Goal: Navigation & Orientation: Find specific page/section

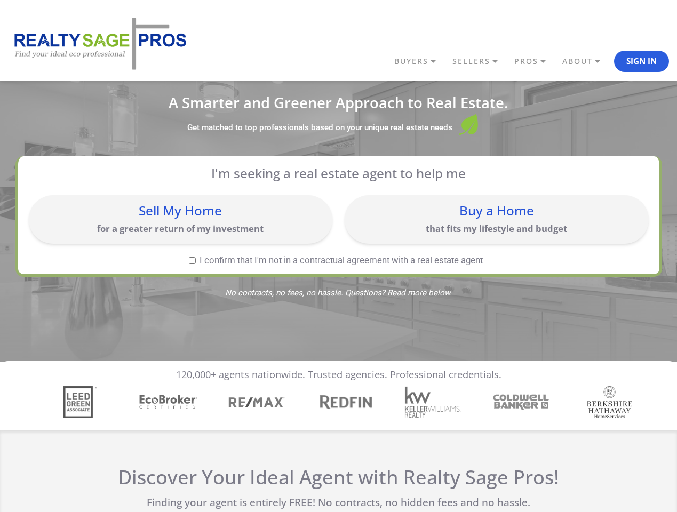
click at [421, 61] on link "BUYERS" at bounding box center [421, 61] width 58 height 18
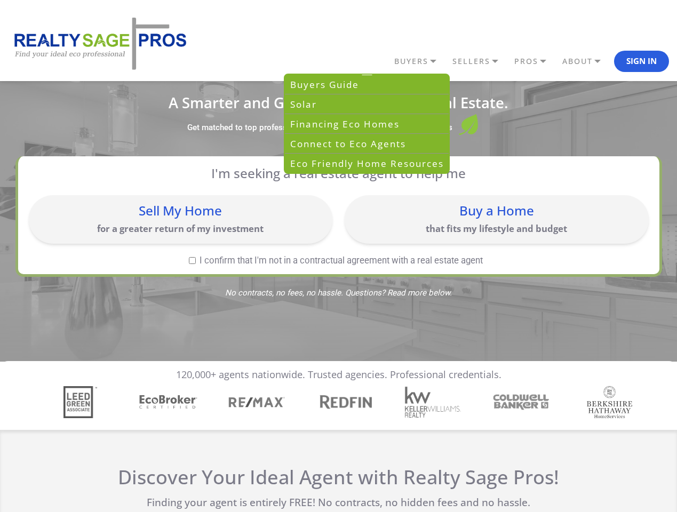
click at [481, 61] on link "SELLERS" at bounding box center [481, 61] width 62 height 18
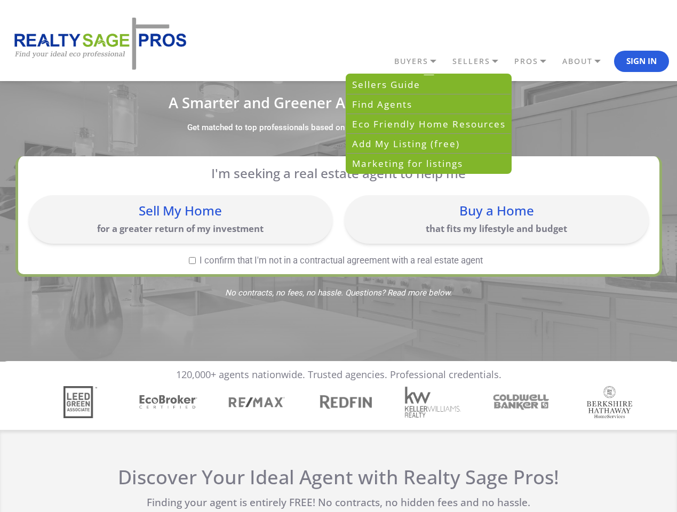
click at [536, 61] on link "PROS" at bounding box center [536, 61] width 48 height 18
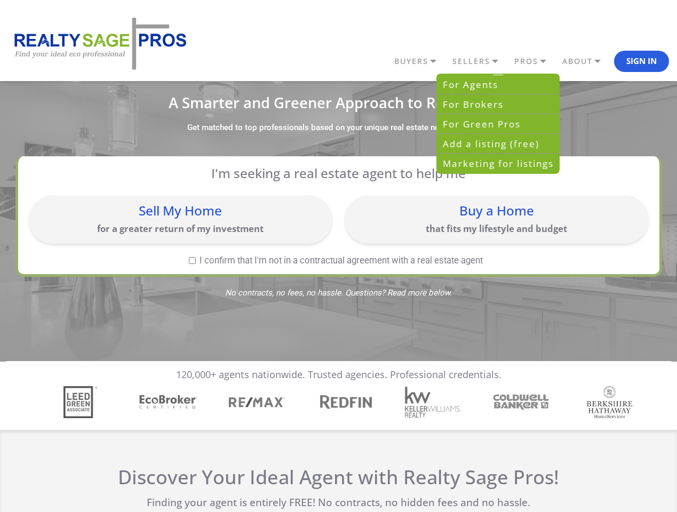
click at [587, 61] on link "ABOUT" at bounding box center [587, 61] width 54 height 18
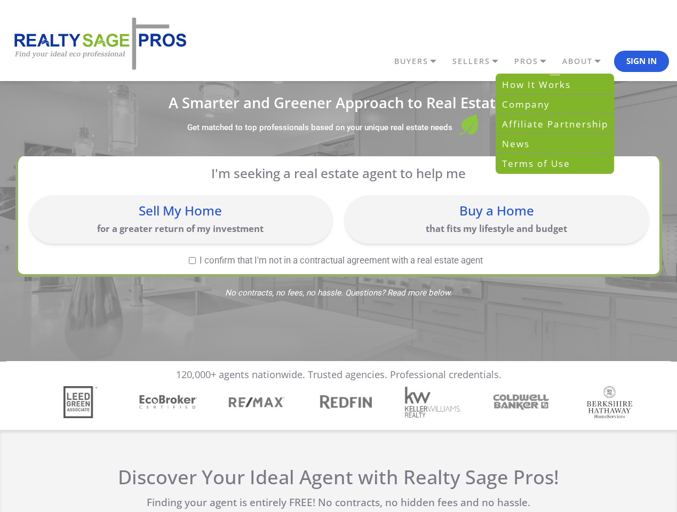
click at [642, 61] on button "Sign In" at bounding box center [641, 61] width 55 height 21
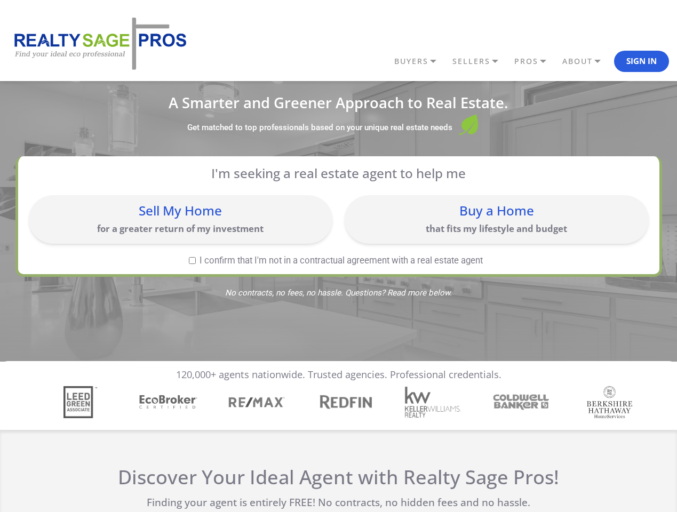
click at [180, 219] on div "Sell My Home for a greater return of my investment" at bounding box center [180, 220] width 293 height 38
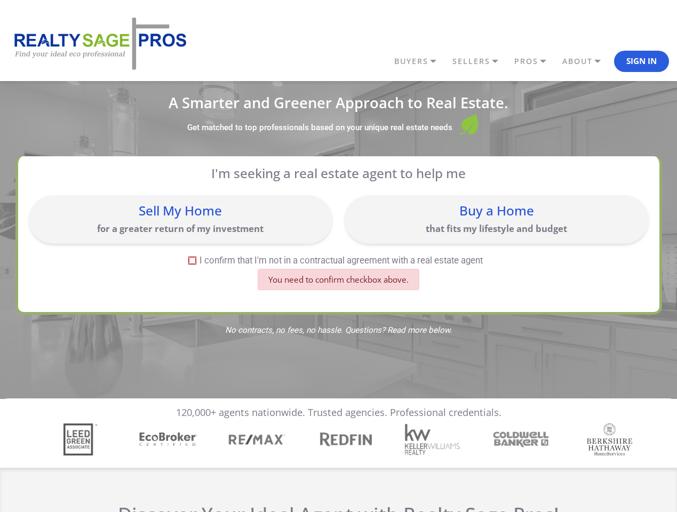
click at [496, 219] on div "Buy a Home that fits my lifestyle and budget" at bounding box center [496, 220] width 293 height 38
click at [192, 260] on label "I confirm that I'm not in a contractual agreement with a real estate agent" at bounding box center [336, 260] width 615 height 9
click at [192, 260] on input "I confirm that I'm not in a contractual agreement with a real estate agent" at bounding box center [192, 260] width 7 height 7
checkbox input "true"
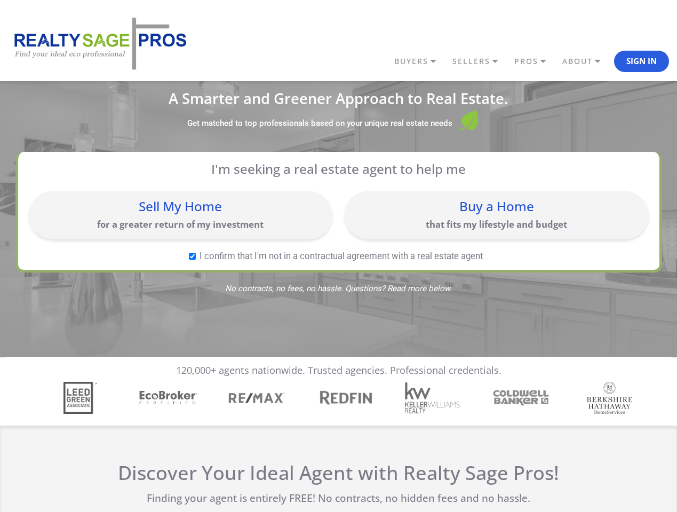
click at [338, 402] on img "4 / 7" at bounding box center [344, 398] width 61 height 20
